Goal: Task Accomplishment & Management: Manage account settings

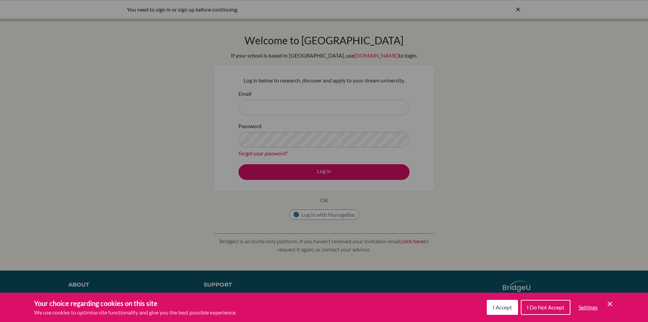
click at [505, 307] on span "I Accept" at bounding box center [502, 307] width 19 height 6
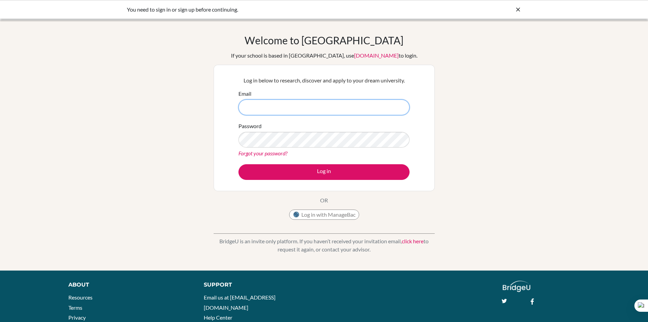
click at [297, 113] on input "Email" at bounding box center [324, 107] width 171 height 16
type input "[EMAIL_ADDRESS][DOMAIN_NAME]"
click at [239, 164] on button "Log in" at bounding box center [324, 172] width 171 height 16
click at [272, 126] on div "Password Forgot your password?" at bounding box center [324, 139] width 171 height 35
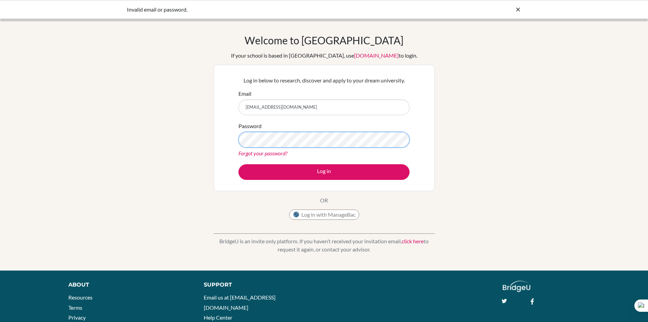
click at [239, 164] on button "Log in" at bounding box center [324, 172] width 171 height 16
